Goal: Task Accomplishment & Management: Use online tool/utility

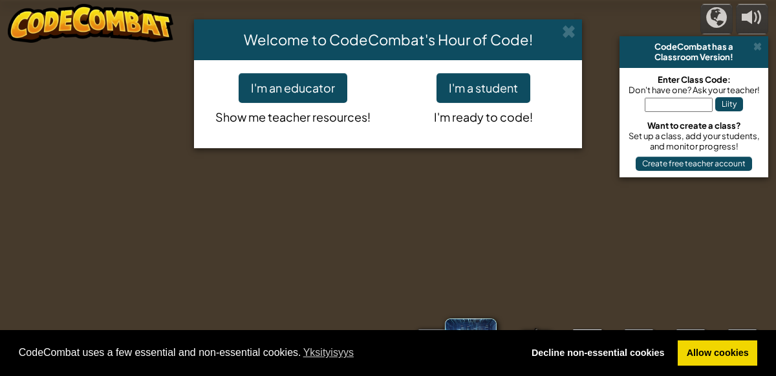
select select "fi"
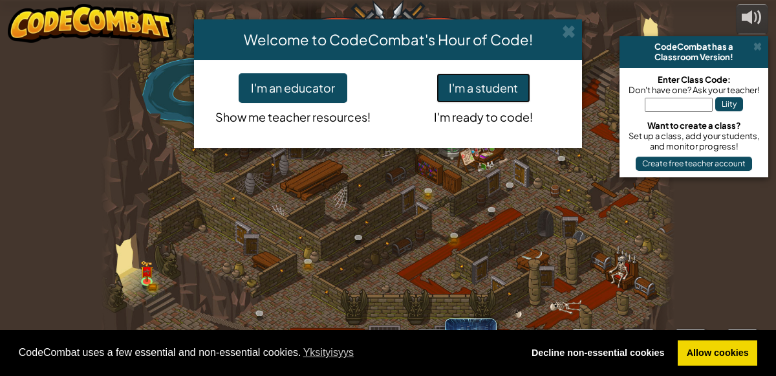
click at [456, 90] on button "I'm a student" at bounding box center [483, 88] width 94 height 30
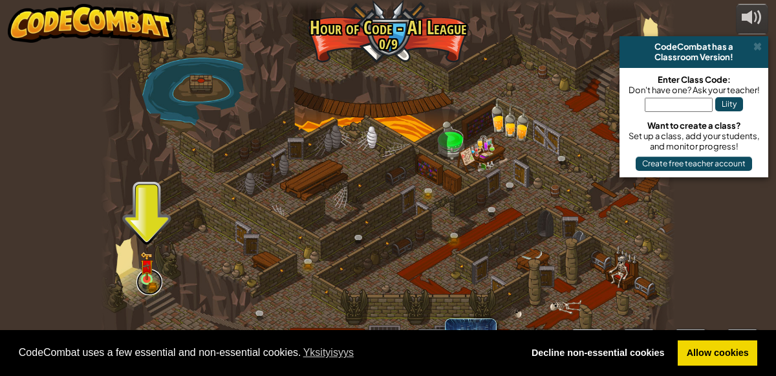
click at [155, 275] on link at bounding box center [149, 282] width 26 height 26
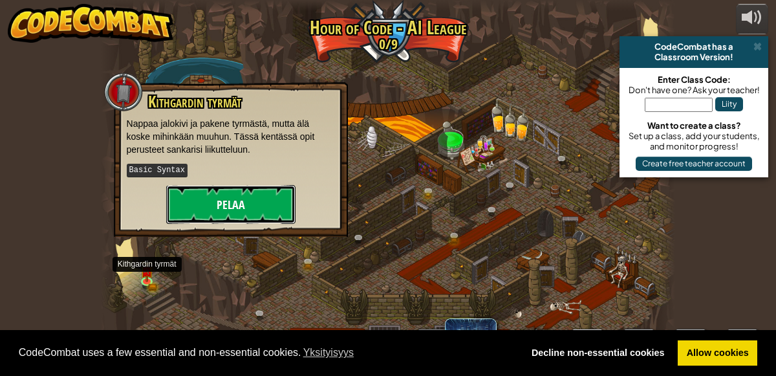
click at [222, 204] on button "Pelaa" at bounding box center [230, 204] width 129 height 39
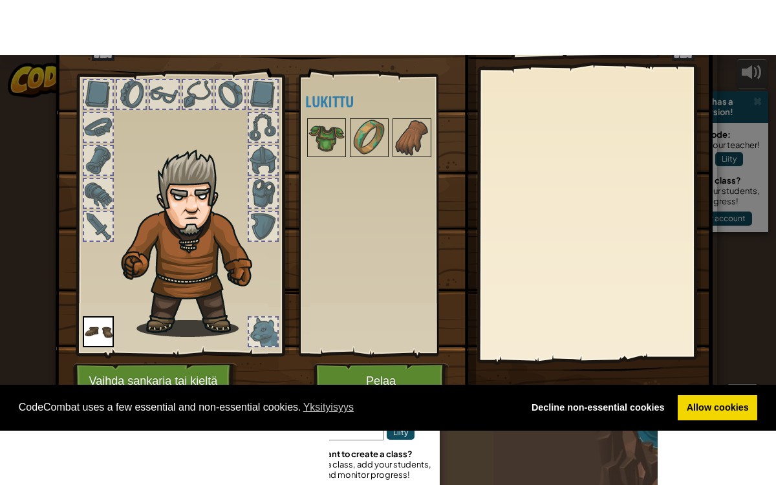
scroll to position [70, 0]
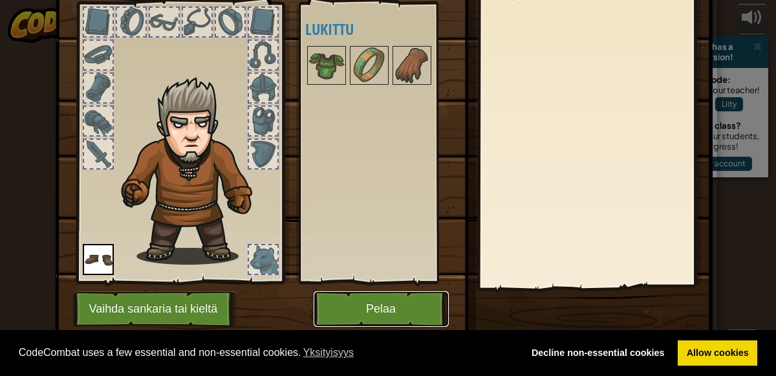
click at [352, 313] on button "Pelaa" at bounding box center [380, 309] width 135 height 36
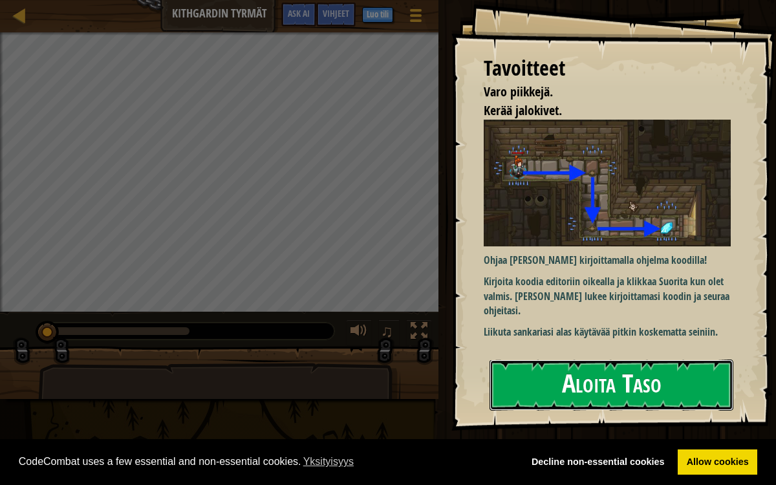
click at [570, 375] on button "Aloita Taso" at bounding box center [611, 384] width 244 height 51
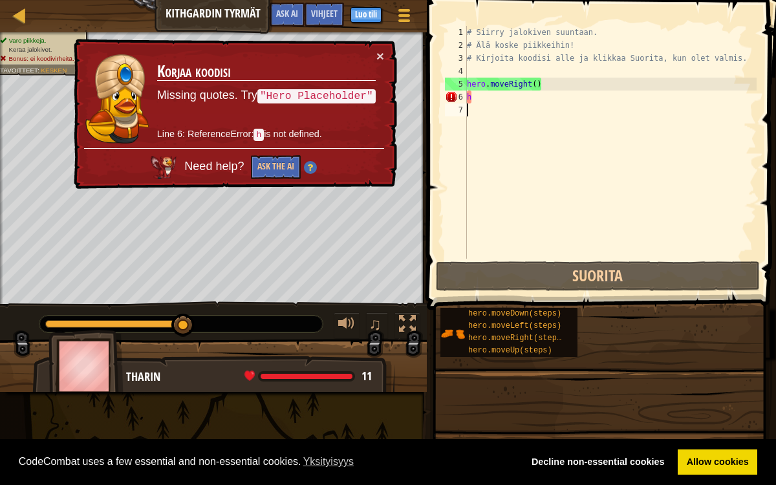
type textarea "H"
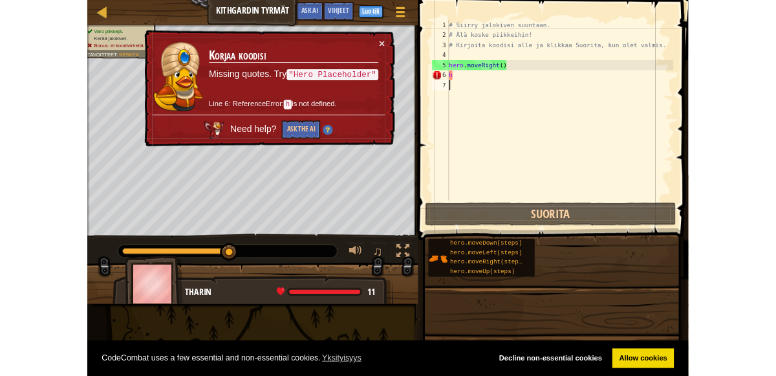
scroll to position [5, 0]
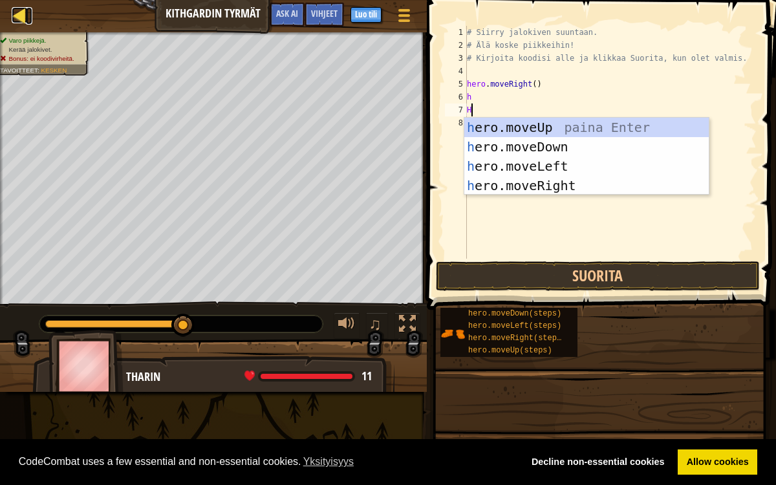
click at [29, 11] on link "Kartta" at bounding box center [29, 15] width 6 height 17
select select "fi"
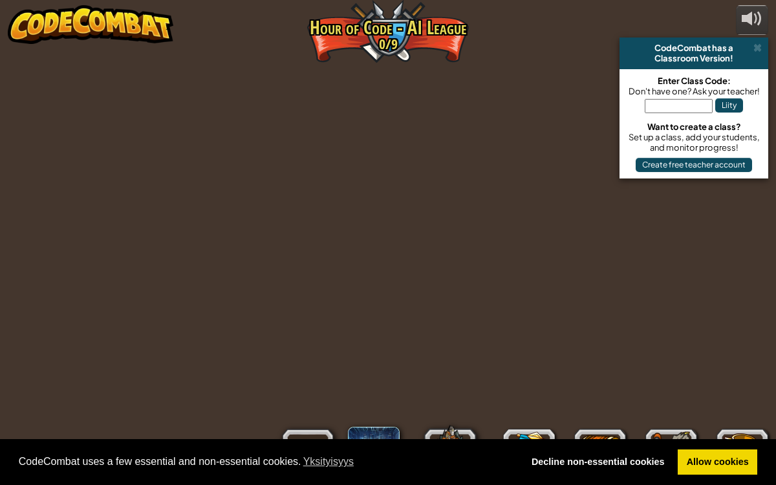
select select "fi"
